Goal: Task Accomplishment & Management: Use online tool/utility

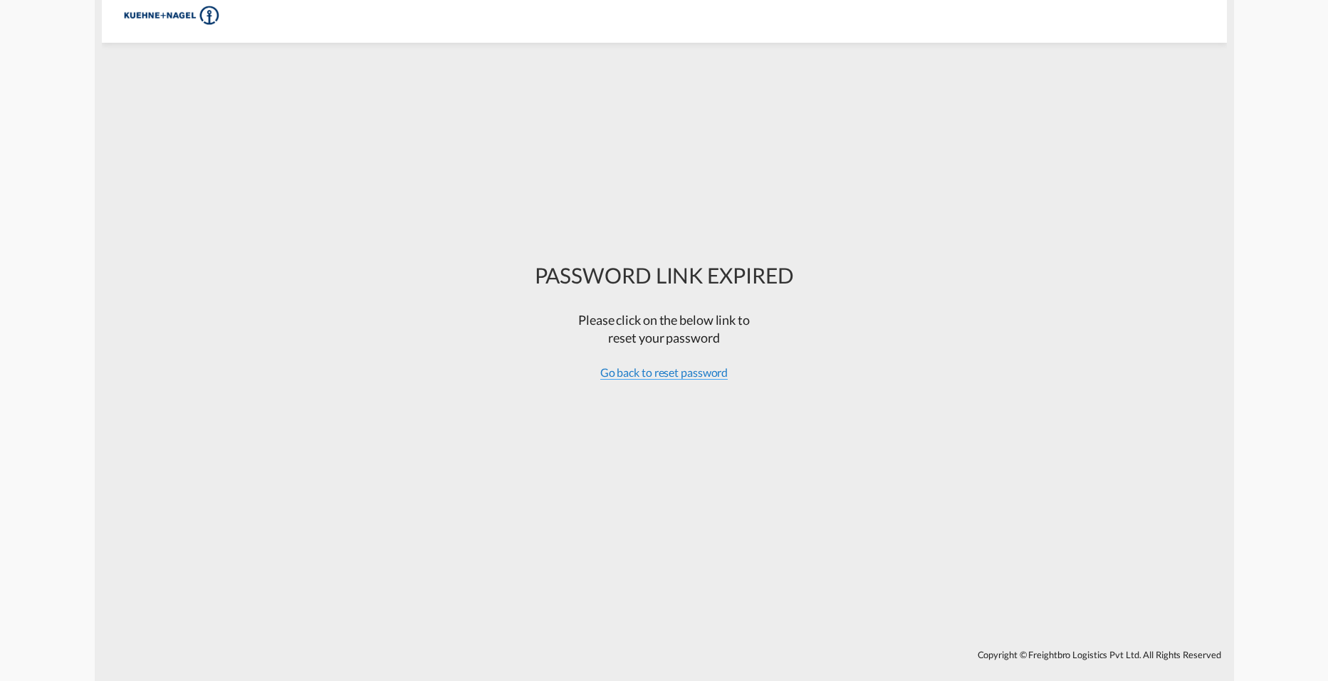
click at [697, 367] on span "Go back to reset password" at bounding box center [664, 372] width 128 height 14
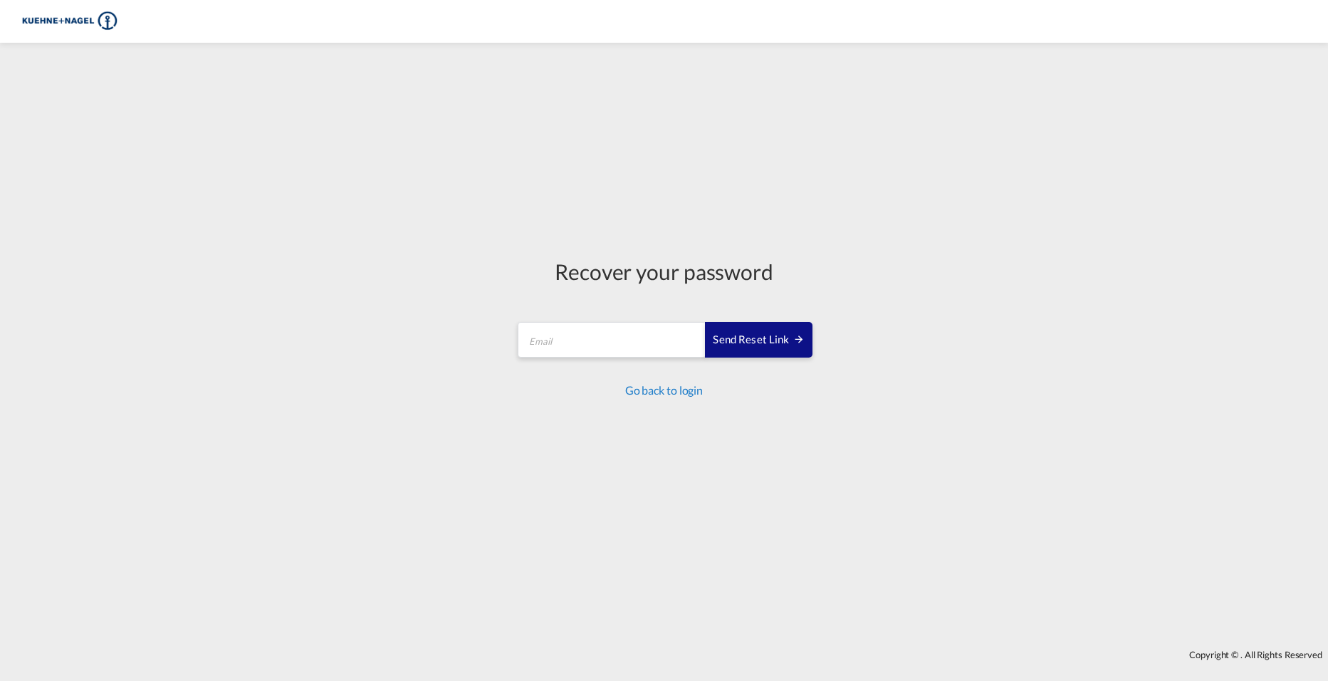
click at [688, 397] on link "Go back to login" at bounding box center [664, 390] width 78 height 14
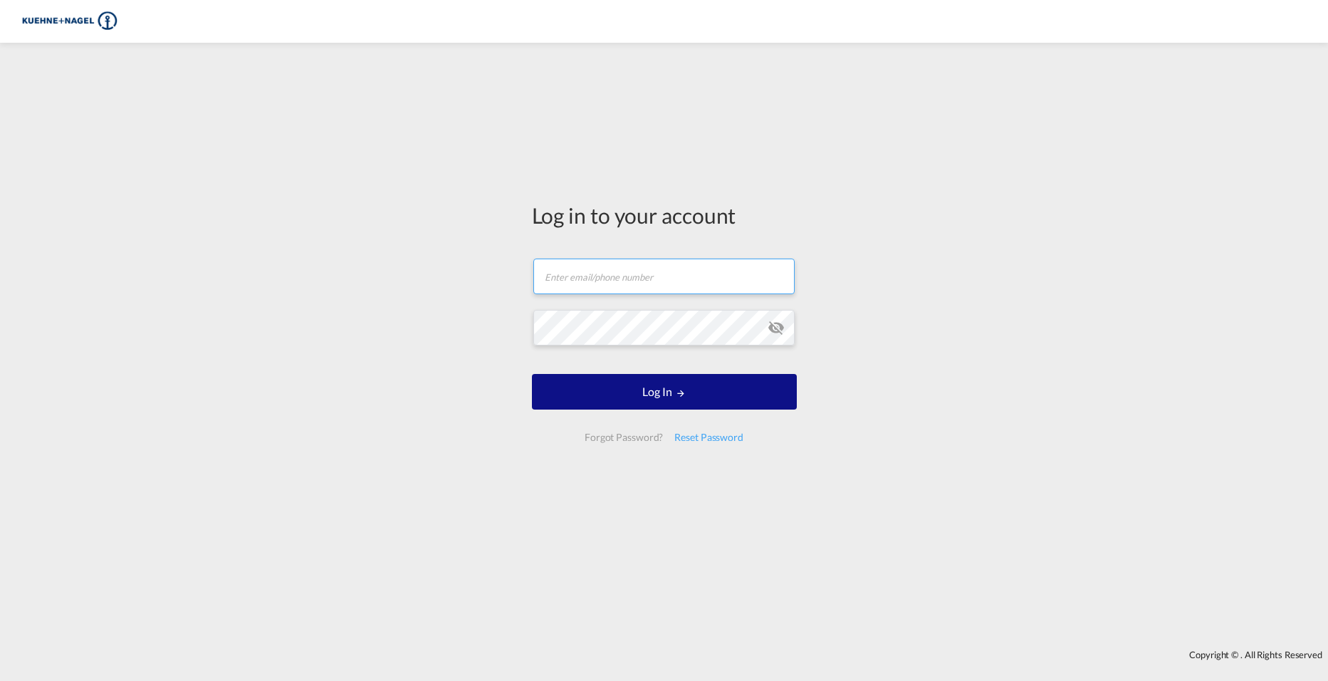
type input "[PERSON_NAME][EMAIL_ADDRESS][PERSON_NAME][PERSON_NAME][DOMAIN_NAME]"
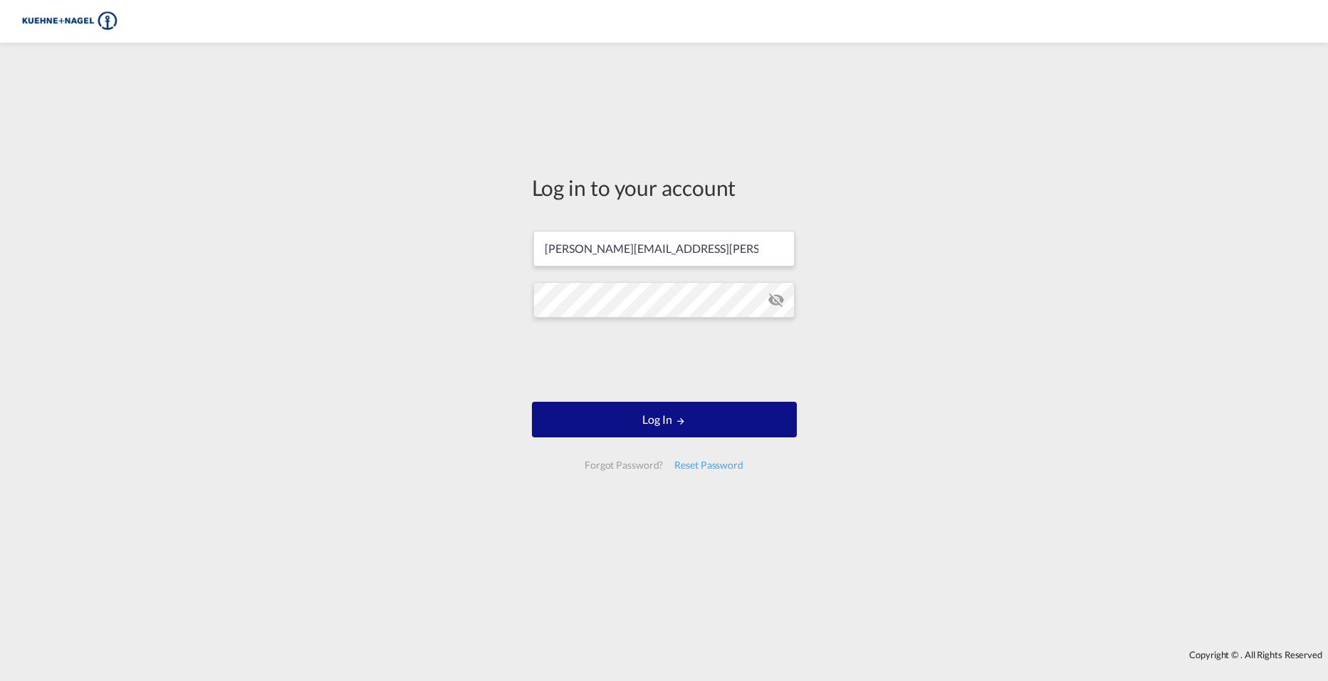
click at [753, 273] on form "[PERSON_NAME][EMAIL_ADDRESS][PERSON_NAME][PERSON_NAME][DOMAIN_NAME] Log In Forg…" at bounding box center [664, 349] width 265 height 267
click at [669, 419] on button "Log In" at bounding box center [664, 420] width 265 height 36
